Goal: Navigation & Orientation: Go to known website

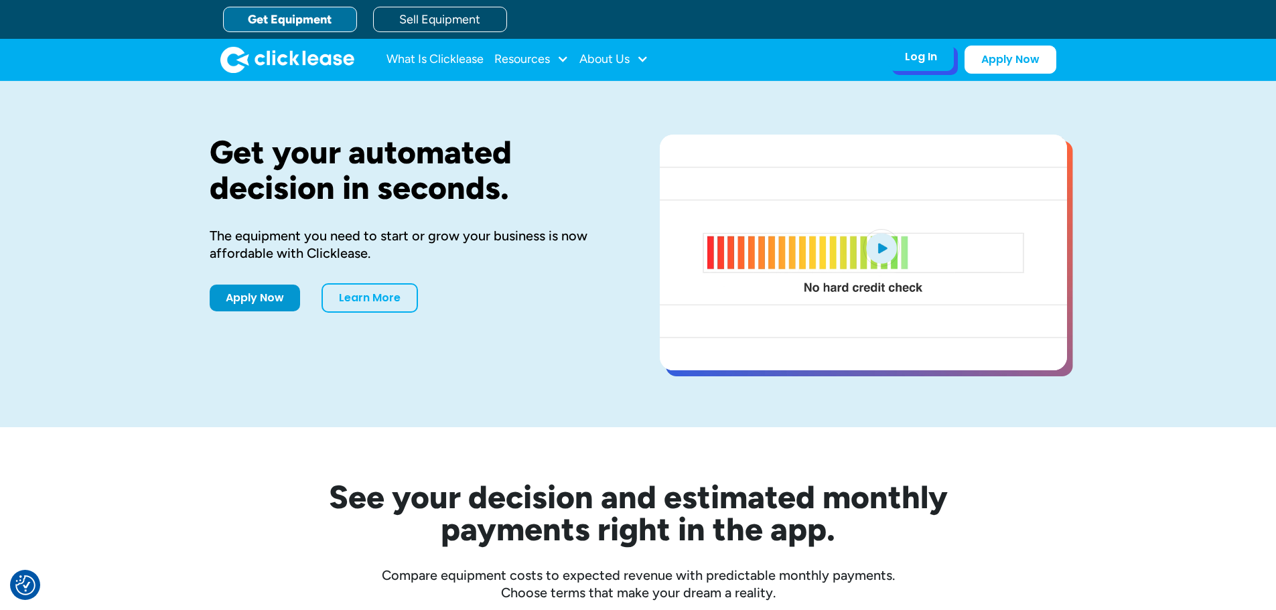
click at [913, 68] on div "Log In Account login I use Clicklease to get my equipment Partner Portal I offe…" at bounding box center [921, 57] width 66 height 28
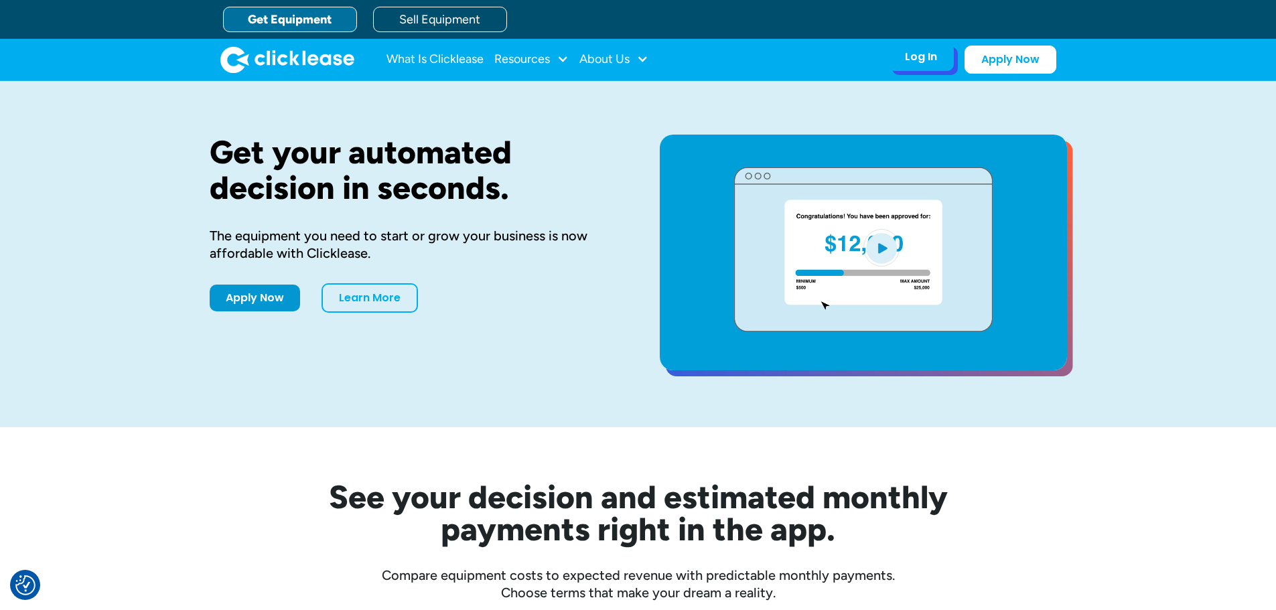
click at [917, 61] on div "Log In" at bounding box center [921, 56] width 32 height 13
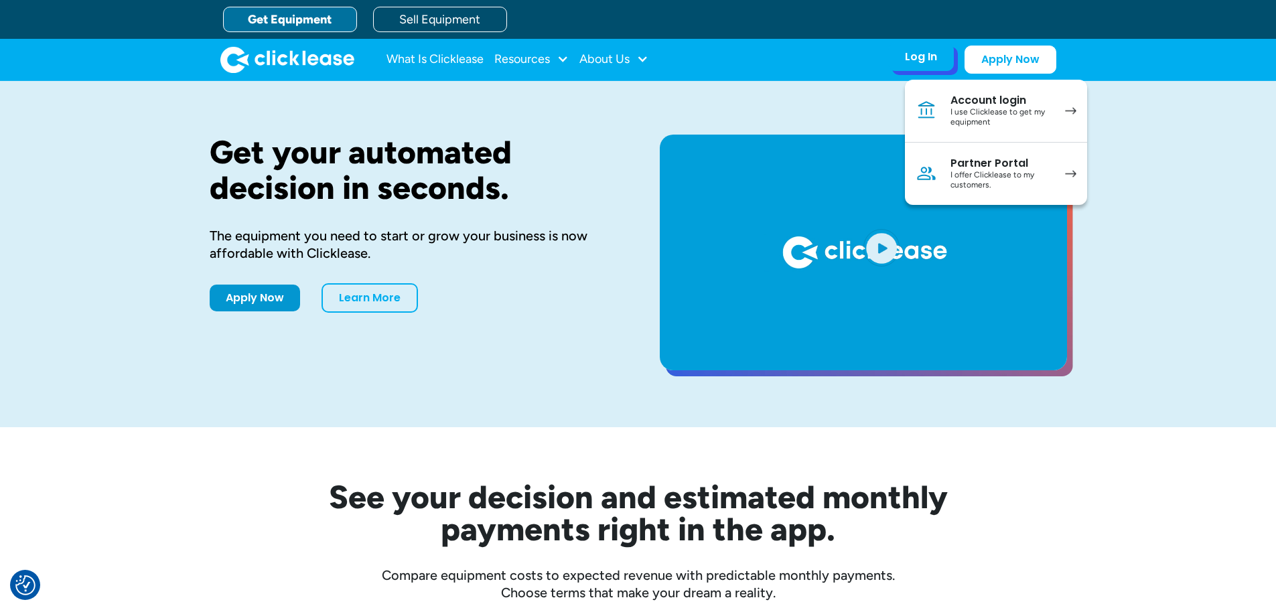
click at [985, 105] on div "Account login" at bounding box center [1000, 100] width 101 height 13
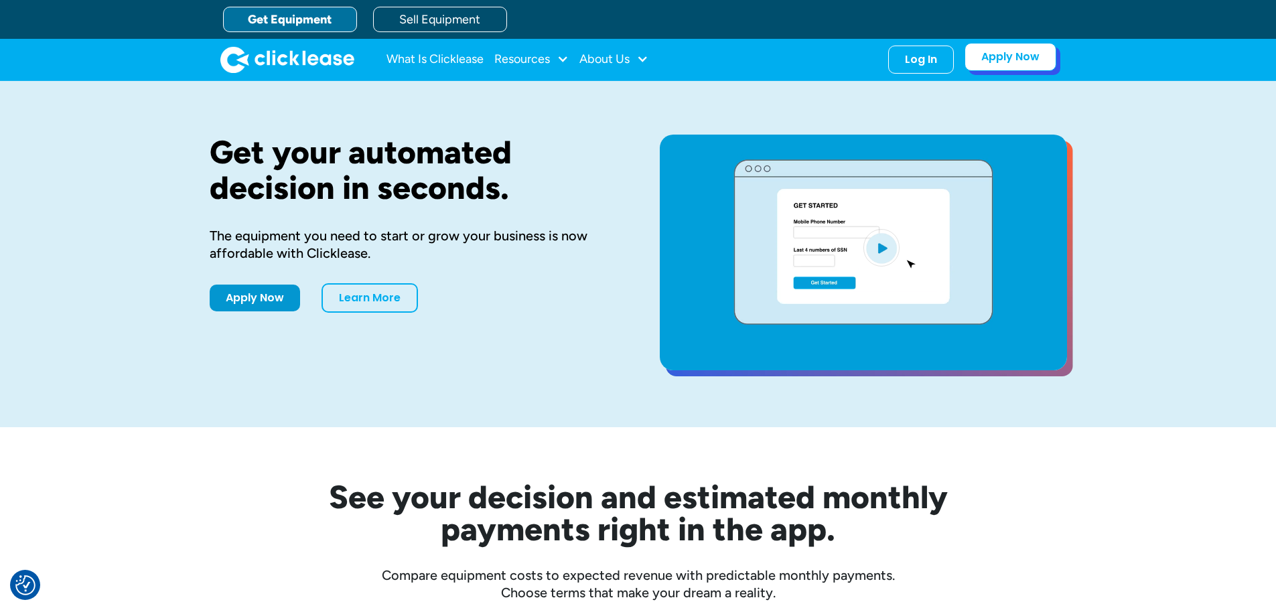
click at [1013, 58] on link "Apply Now" at bounding box center [1010, 57] width 92 height 28
